Goal: Task Accomplishment & Management: Use online tool/utility

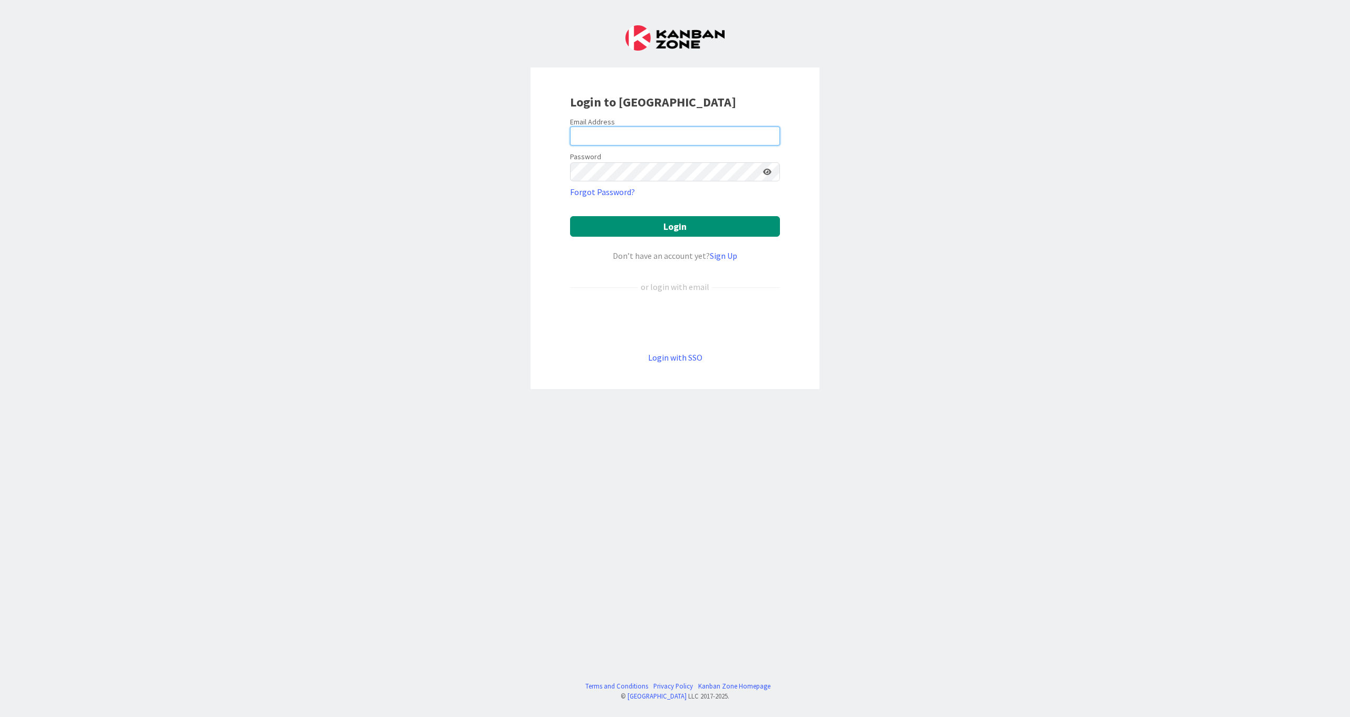
click at [263, 58] on input "email" at bounding box center [675, 136] width 210 height 19
type input "[EMAIL_ADDRESS][DOMAIN_NAME]"
click at [263, 58] on button "Login" at bounding box center [675, 226] width 210 height 21
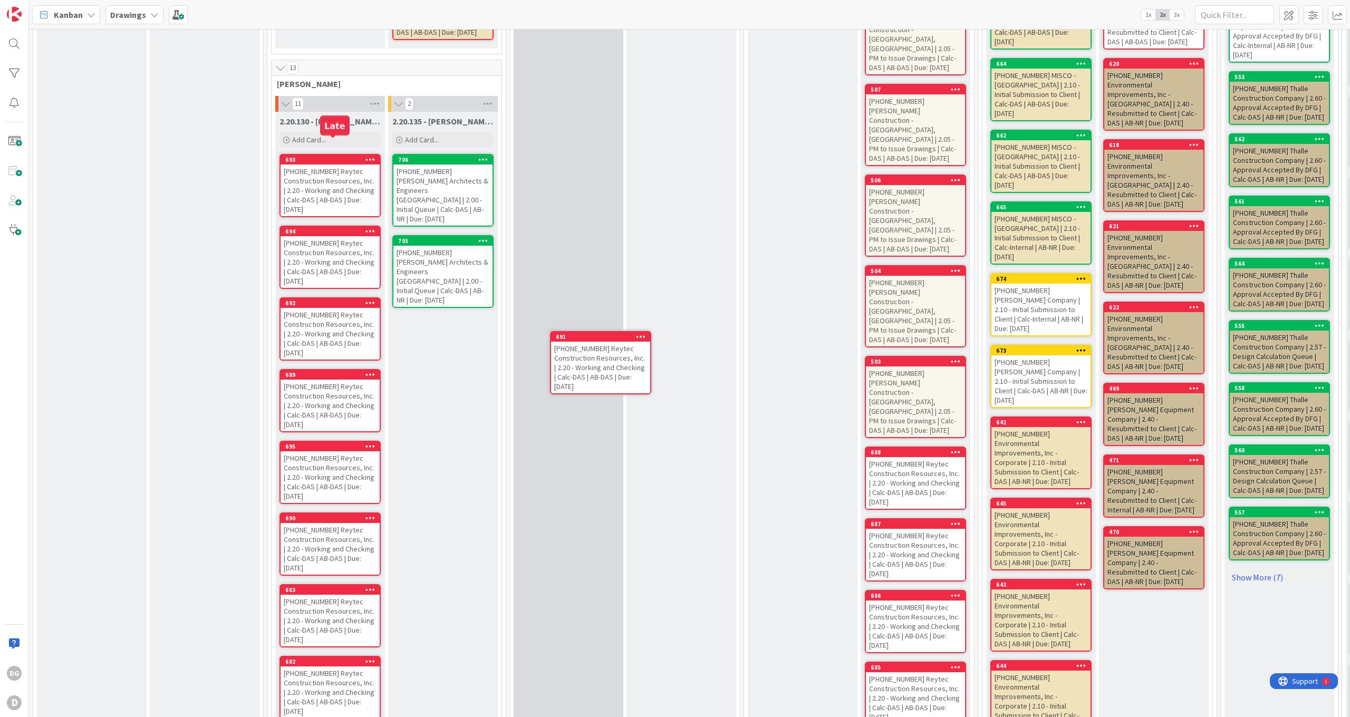
scroll to position [523, 0]
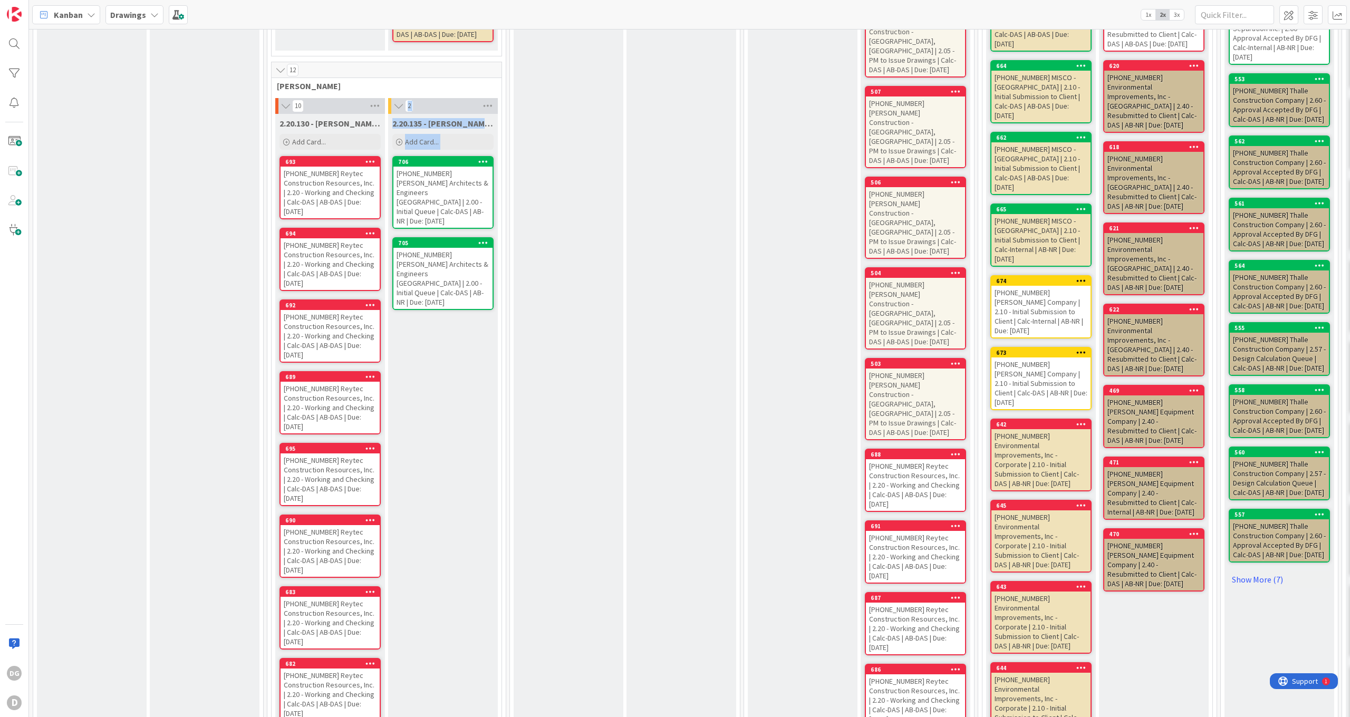
drag, startPoint x: 329, startPoint y: 136, endPoint x: 502, endPoint y: 337, distance: 265.2
click at [263, 58] on div "12 [PERSON_NAME] 10 2.20.130 - [PERSON_NAME] Next Add Card... 693 11302-25-3749…" at bounding box center [386, 471] width 231 height 818
drag, startPoint x: 502, startPoint y: 337, endPoint x: 456, endPoint y: 321, distance: 48.5
click at [263, 58] on div "2.20.135 - [PERSON_NAME] Now Add Card... 706 11315-25-38993 [PERSON_NAME] Archi…" at bounding box center [443, 494] width 110 height 760
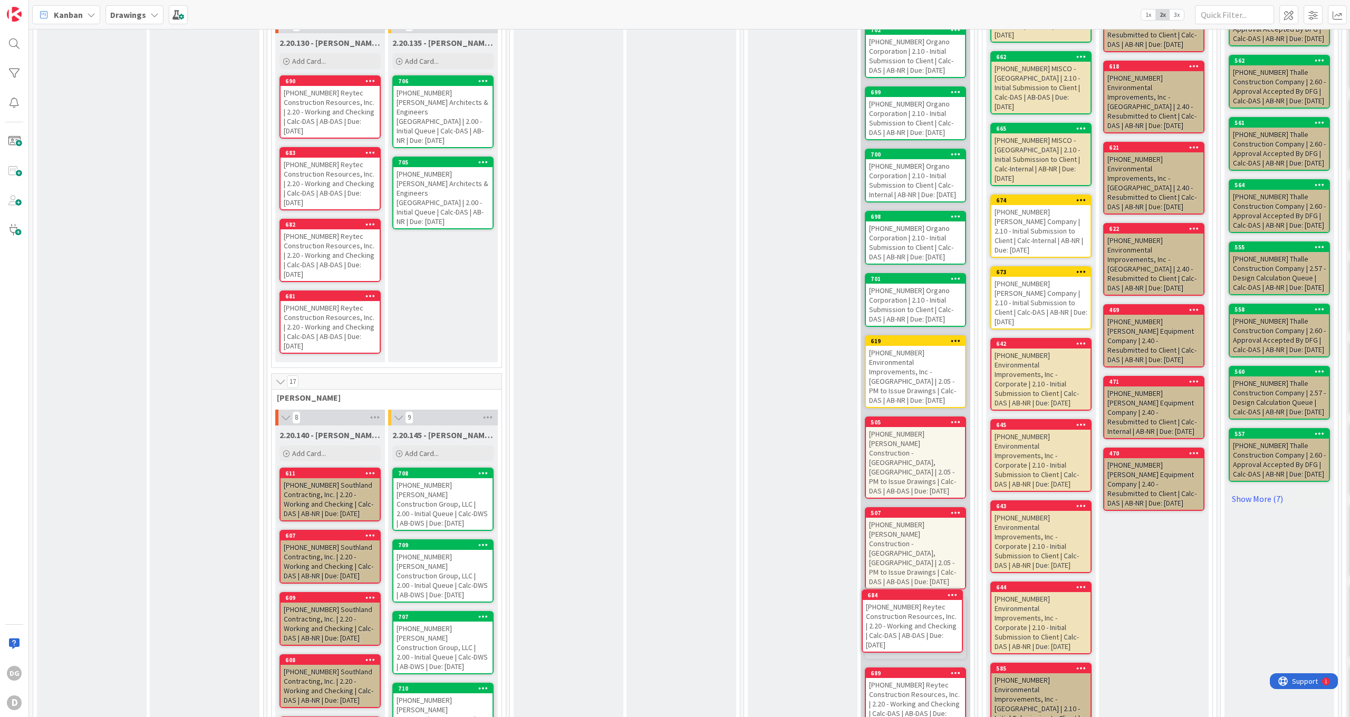
scroll to position [617, 0]
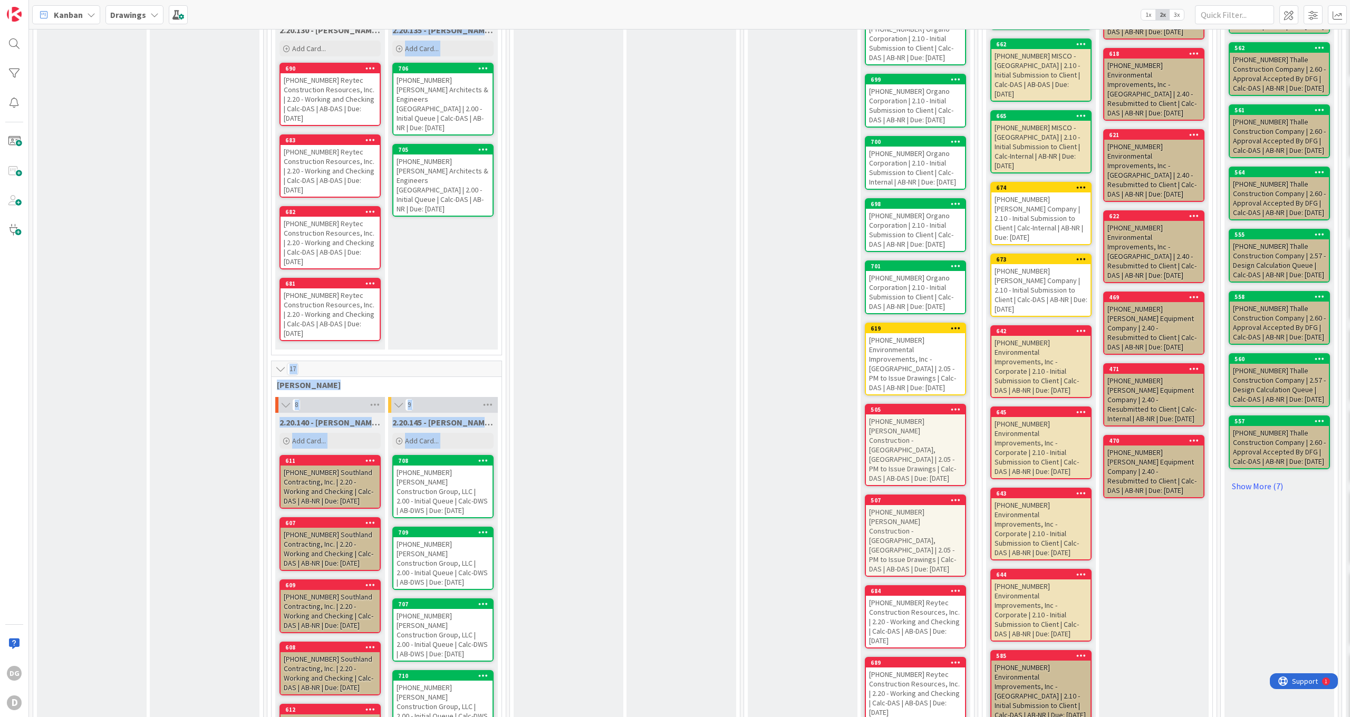
drag, startPoint x: 315, startPoint y: 256, endPoint x: 599, endPoint y: 439, distance: 337.6
click at [263, 58] on div "4 Drafting Buffer 3 2.00 - Initial Queue Add Card... 716 11325-25-38953 Top Wat…" at bounding box center [830, 397] width 1599 height 1965
drag, startPoint x: 599, startPoint y: 439, endPoint x: 555, endPoint y: 343, distance: 106.0
click at [263, 58] on div "2.20.305 - Drawing Check Next Add Card... 696 11305-25-39031 [US_STATE][GEOGRAP…" at bounding box center [569, 417] width 110 height 1901
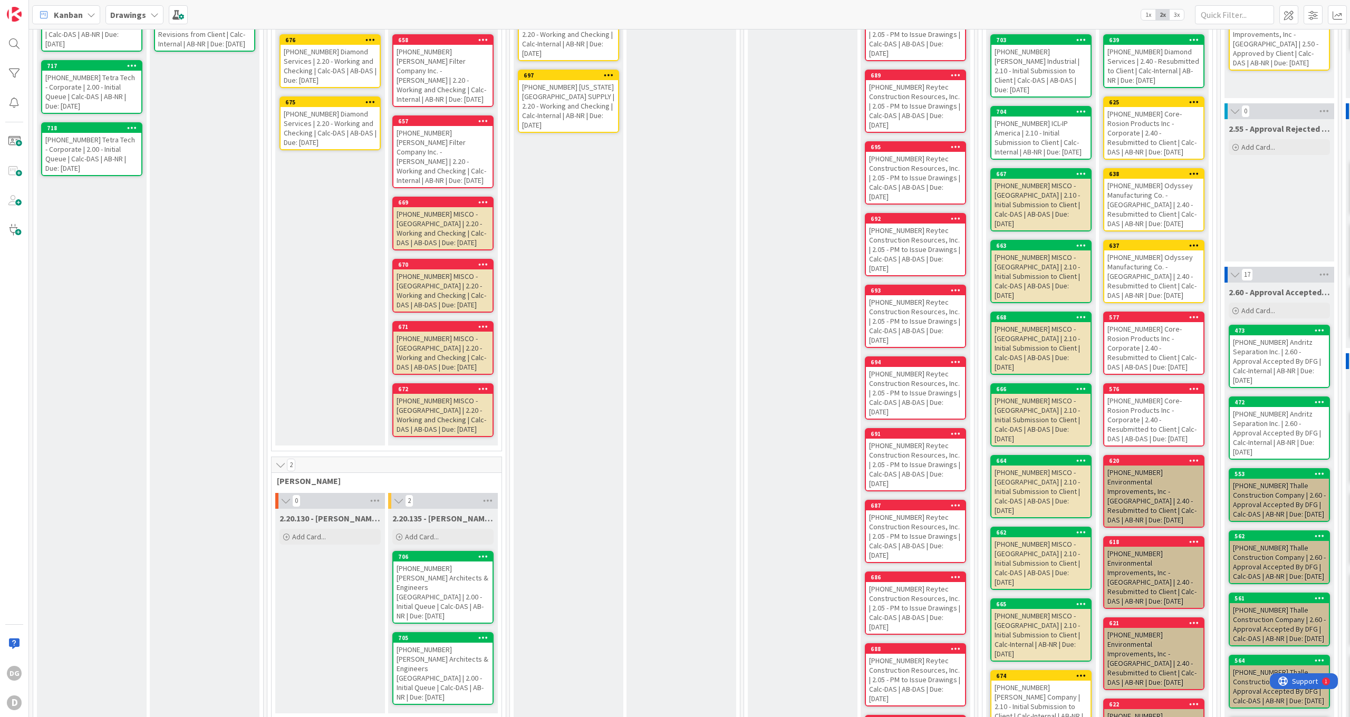
scroll to position [0, 0]
